Goal: Transaction & Acquisition: Purchase product/service

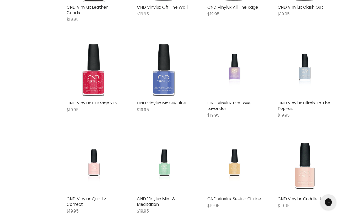
scroll to position [1105, 0]
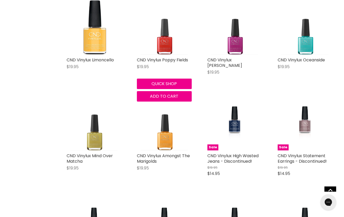
scroll to position [2184, 0]
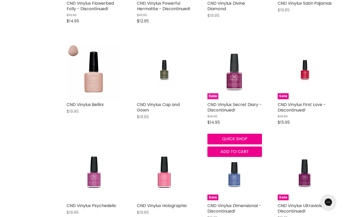
scroll to position [3213, 0]
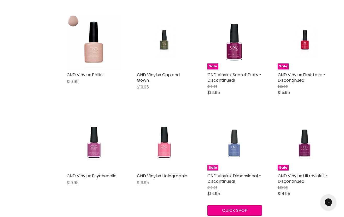
click at [235, 138] on img "Main content" at bounding box center [234, 143] width 37 height 55
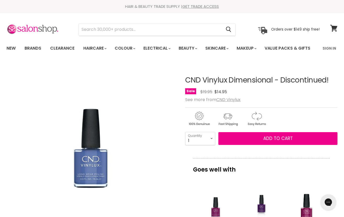
scroll to position [108, 0]
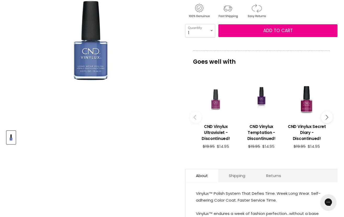
click at [217, 120] on div "Main content" at bounding box center [216, 99] width 40 height 40
click at [310, 120] on div "Main content" at bounding box center [307, 99] width 40 height 40
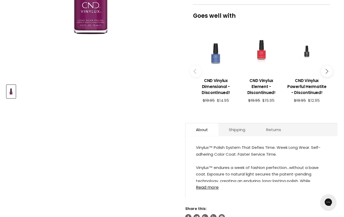
scroll to position [196, 0]
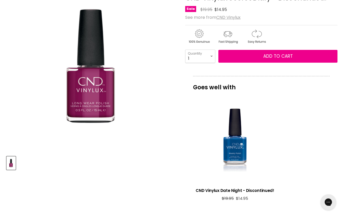
scroll to position [86, 0]
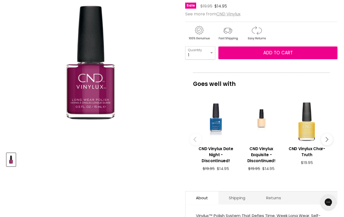
click at [216, 138] on div "Main content" at bounding box center [216, 122] width 40 height 40
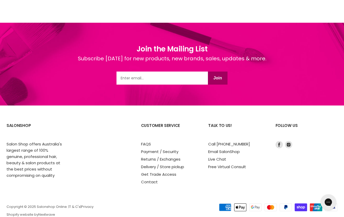
scroll to position [675, 0]
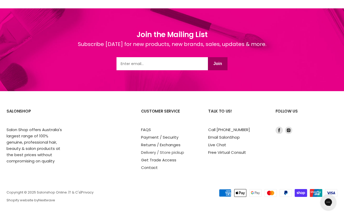
click at [155, 154] on link "Delivery / Store pickup" at bounding box center [162, 152] width 43 height 5
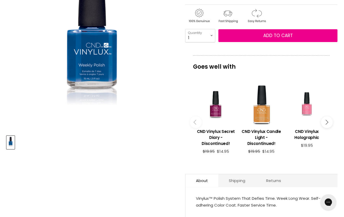
scroll to position [0, 0]
